Goal: Find specific page/section: Find specific page/section

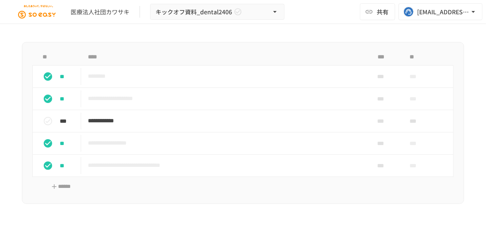
scroll to position [765, 0]
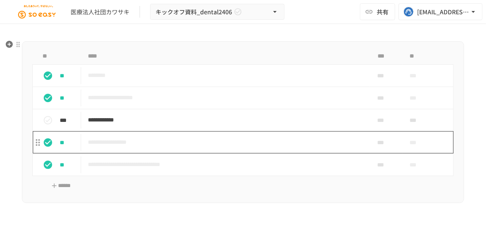
click at [146, 143] on p "**********" at bounding box center [223, 142] width 270 height 11
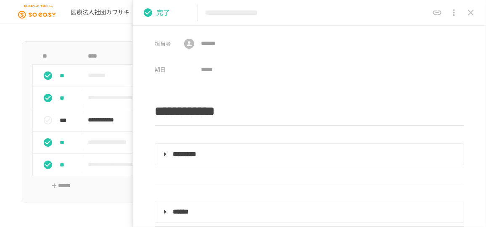
click at [472, 16] on icon "close drawer" at bounding box center [471, 13] width 10 height 10
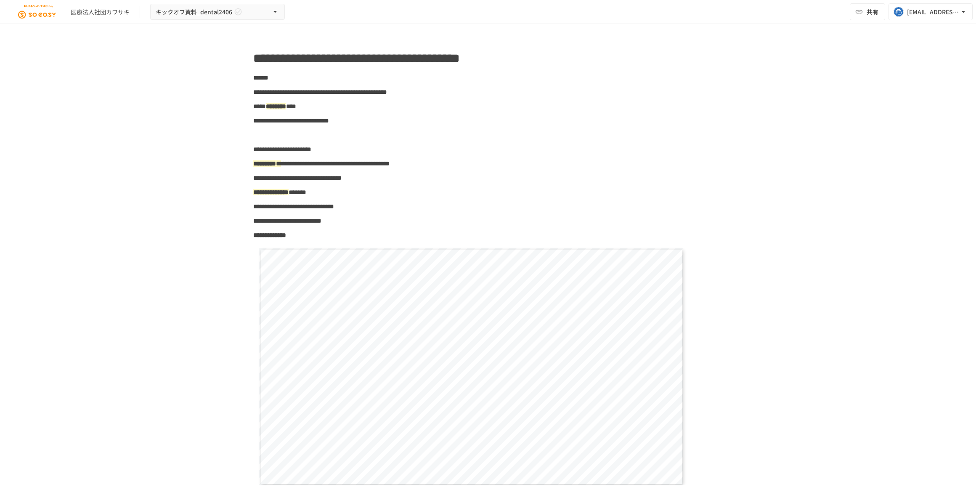
scroll to position [21, 0]
